Goal: Complete application form

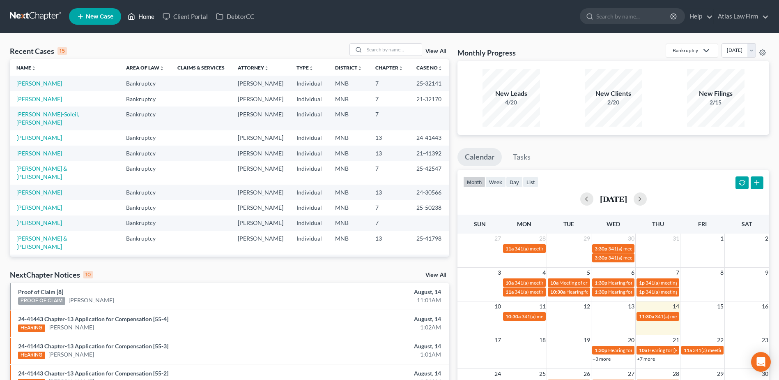
click at [145, 19] on link "Home" at bounding box center [141, 16] width 35 height 15
click at [403, 48] on input "search" at bounding box center [393, 50] width 58 height 12
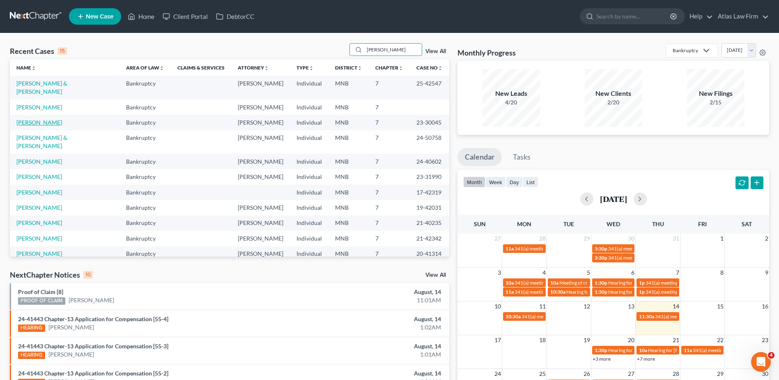
type input "[PERSON_NAME]"
click at [54, 119] on link "[PERSON_NAME]" at bounding box center [39, 122] width 46 height 7
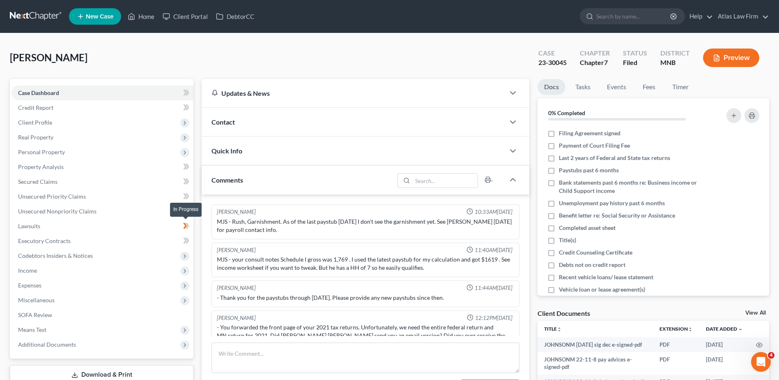
scroll to position [161, 0]
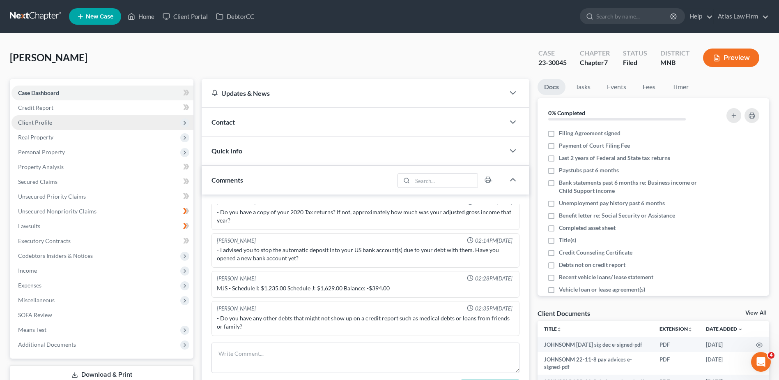
click at [102, 125] on span "Client Profile" at bounding box center [103, 122] width 182 height 15
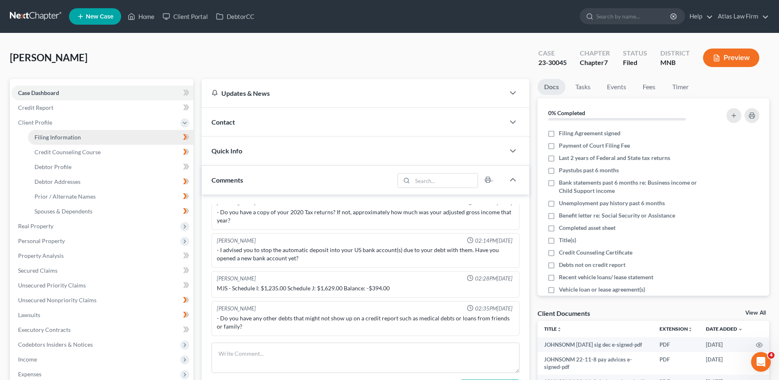
click at [106, 139] on link "Filing Information" at bounding box center [111, 137] width 166 height 15
select select "1"
select select "0"
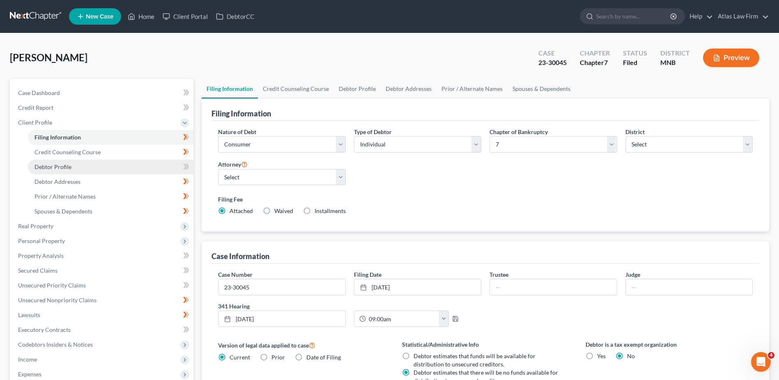
click at [70, 168] on span "Debtor Profile" at bounding box center [53, 166] width 37 height 7
select select "0"
select select "6"
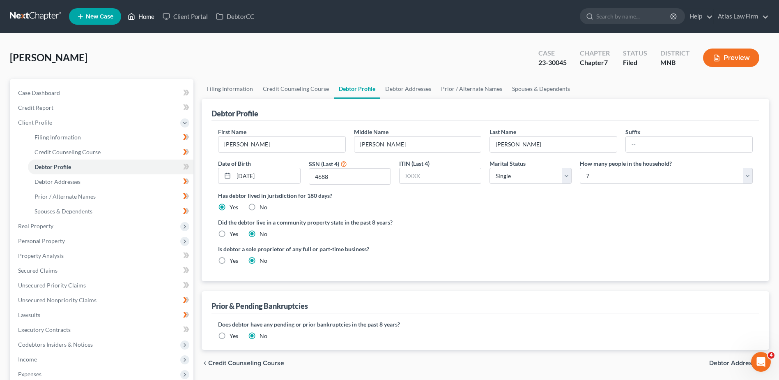
click at [145, 19] on link "Home" at bounding box center [141, 16] width 35 height 15
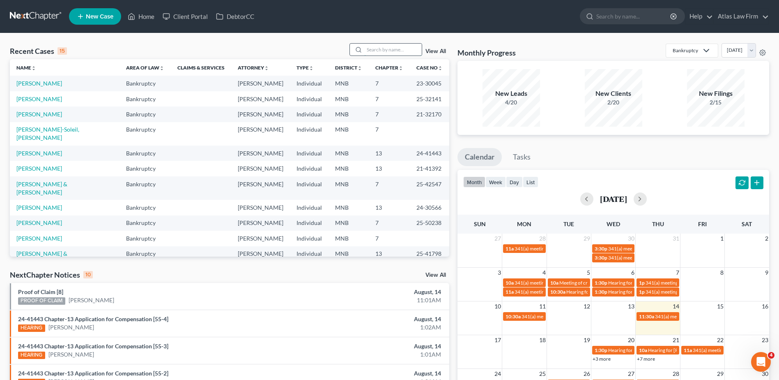
click at [367, 50] on input "search" at bounding box center [393, 50] width 58 height 12
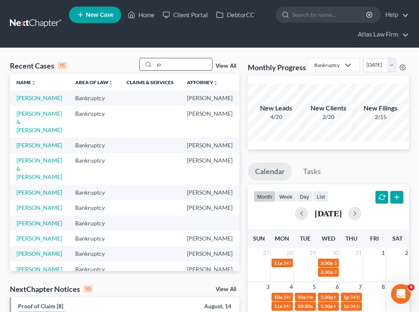
type input "j"
